Goal: Navigation & Orientation: Find specific page/section

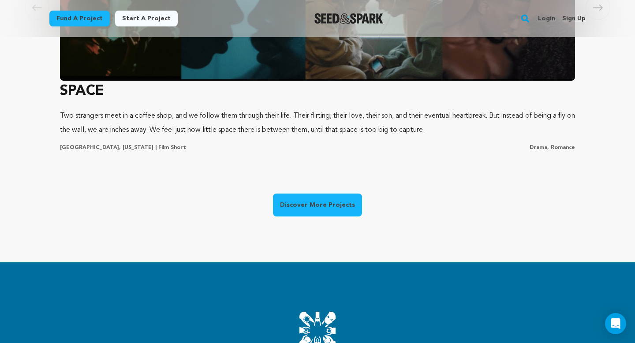
scroll to position [732, 0]
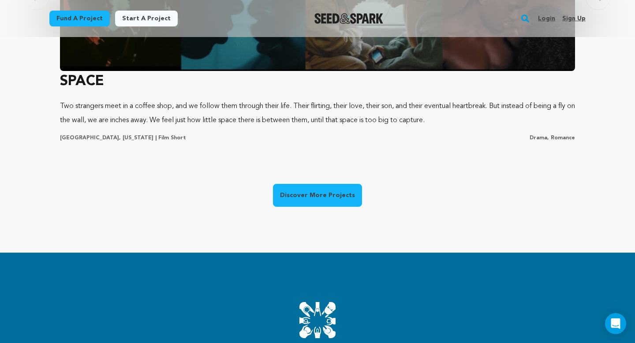
click at [318, 190] on link "Discover More Projects" at bounding box center [317, 195] width 89 height 23
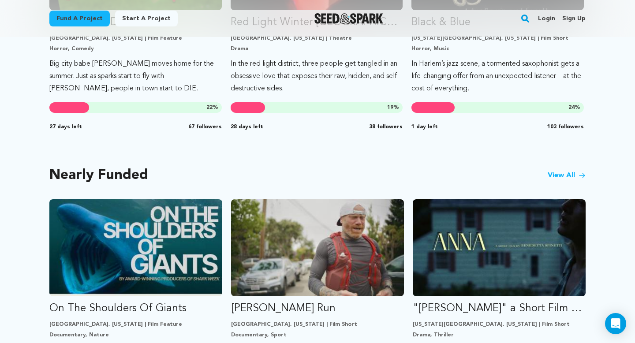
scroll to position [711, 0]
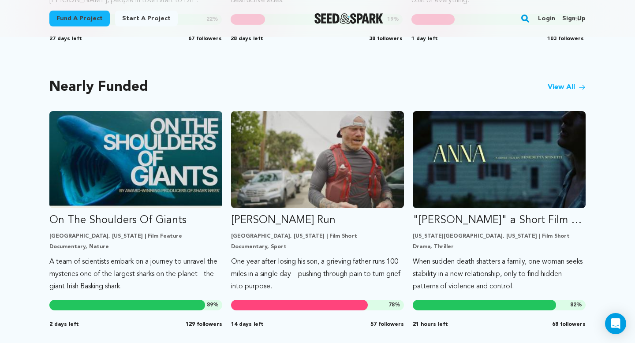
click at [560, 87] on link "View All" at bounding box center [566, 87] width 38 height 11
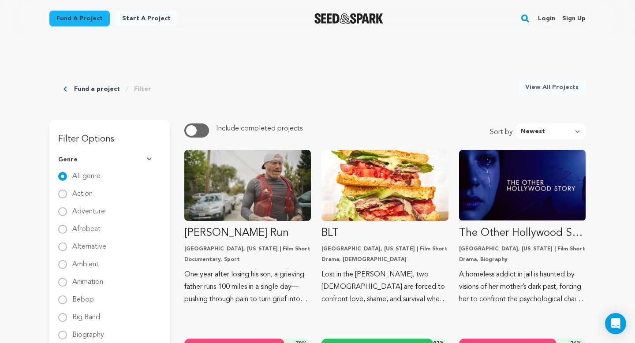
click at [535, 136] on select "Newest Most Popular Most Funded Trending Now Ending Now Amount Raised" at bounding box center [550, 131] width 70 height 16
click at [518, 123] on select "Newest Most Popular Most Funded Trending Now Ending Now Amount Raised" at bounding box center [550, 131] width 70 height 16
click at [540, 134] on select "Newest Most Popular Most Funded Trending Now Ending Now Amount Raised" at bounding box center [550, 131] width 70 height 16
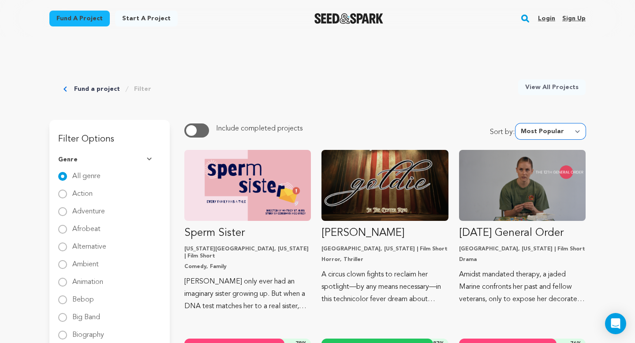
select select "most_funded"
click at [518, 123] on select "Newest Most Popular Most Funded Trending Now Ending Now Amount Raised" at bounding box center [550, 131] width 70 height 16
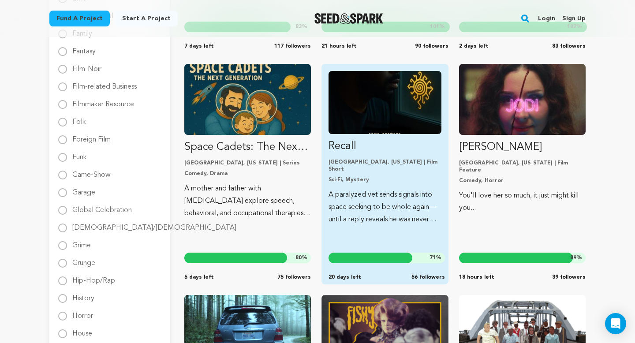
scroll to position [553, 0]
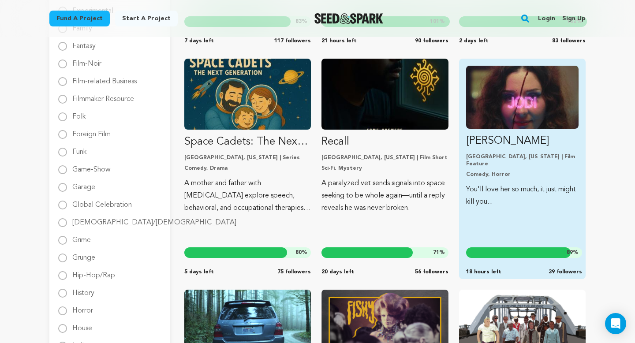
click at [488, 163] on div "Indianapolis, Indiana | Film Feature Comedy, Horror" at bounding box center [522, 165] width 112 height 25
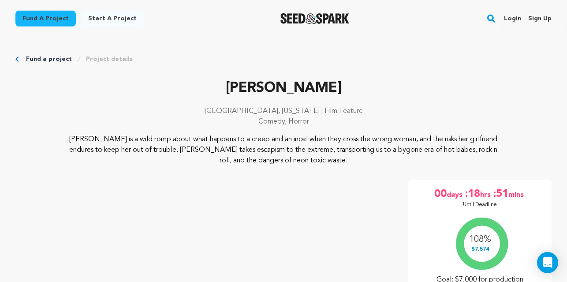
click at [514, 18] on link "Login" at bounding box center [512, 18] width 17 height 14
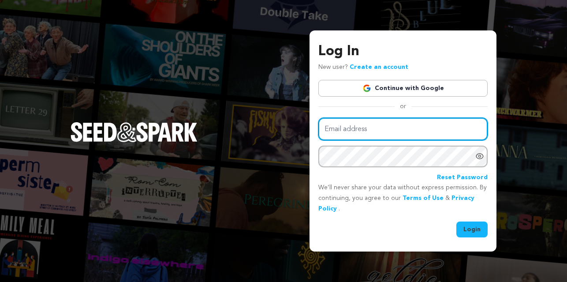
click at [426, 126] on input "Email address" at bounding box center [402, 129] width 169 height 22
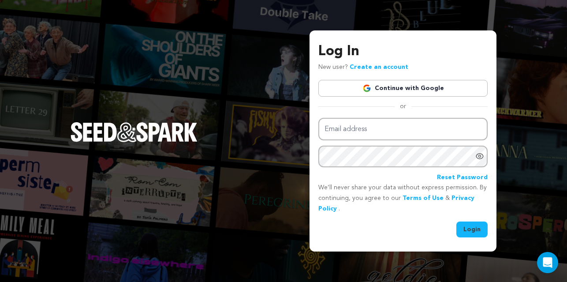
click at [408, 224] on div "Login" at bounding box center [402, 229] width 169 height 16
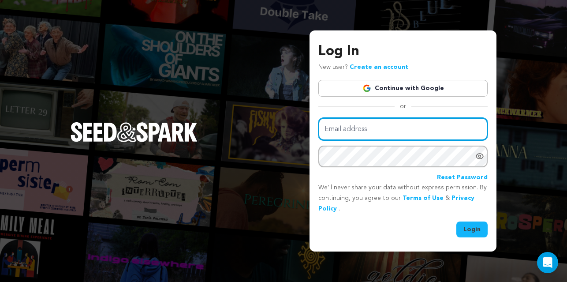
click at [435, 136] on input "Email address" at bounding box center [402, 129] width 169 height 22
type input "kevin.hernandez4867@gmail.com"
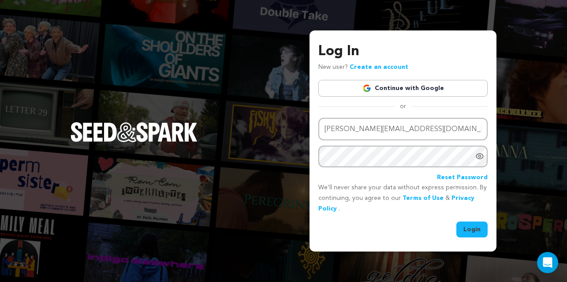
click at [463, 226] on button "Login" at bounding box center [471, 229] width 31 height 16
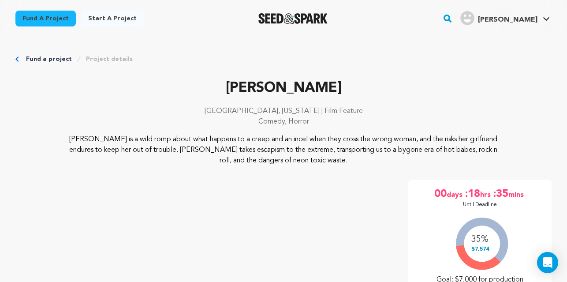
click at [523, 19] on span "[PERSON_NAME]" at bounding box center [507, 19] width 59 height 7
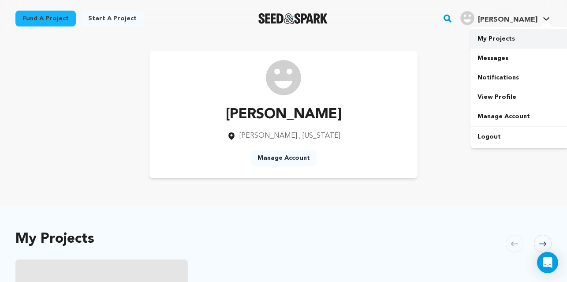
click at [501, 47] on link "My Projects" at bounding box center [519, 38] width 99 height 19
